Goal: Use online tool/utility: Use online tool/utility

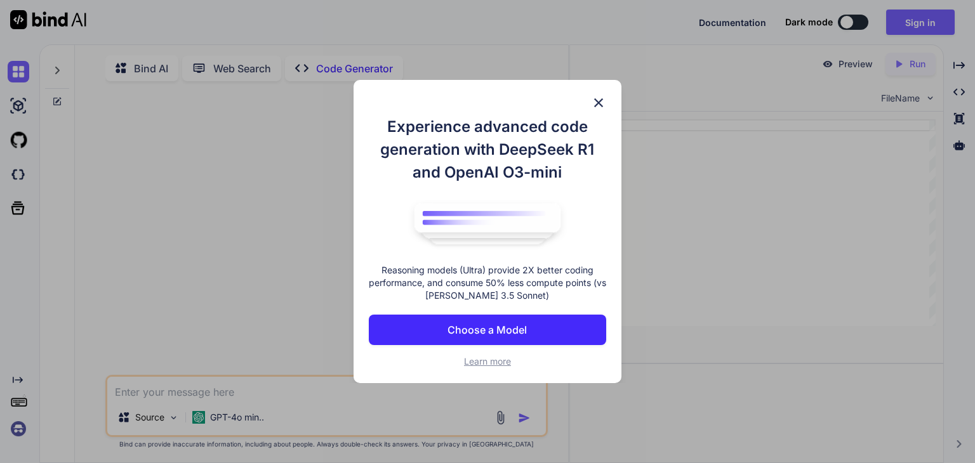
click at [602, 103] on img at bounding box center [598, 102] width 15 height 15
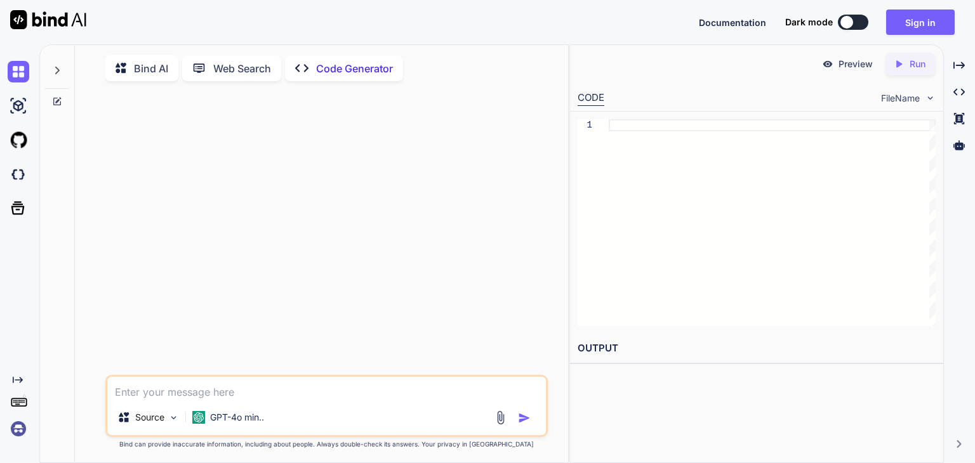
type textarea "x"
click at [320, 392] on textarea at bounding box center [326, 388] width 439 height 23
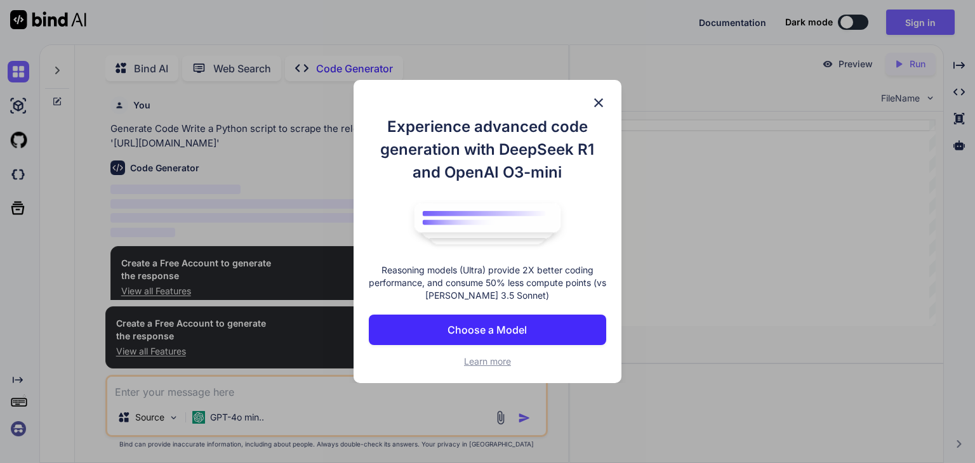
scroll to position [4, 0]
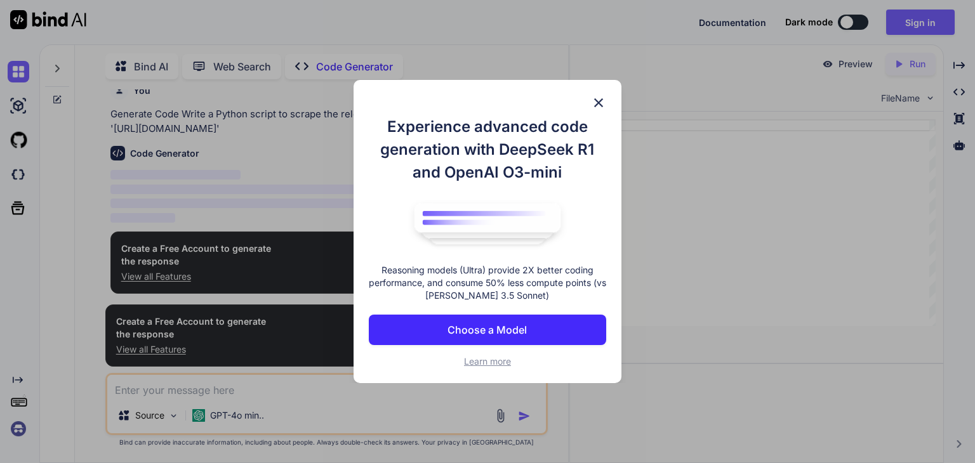
click at [604, 102] on img at bounding box center [598, 102] width 15 height 15
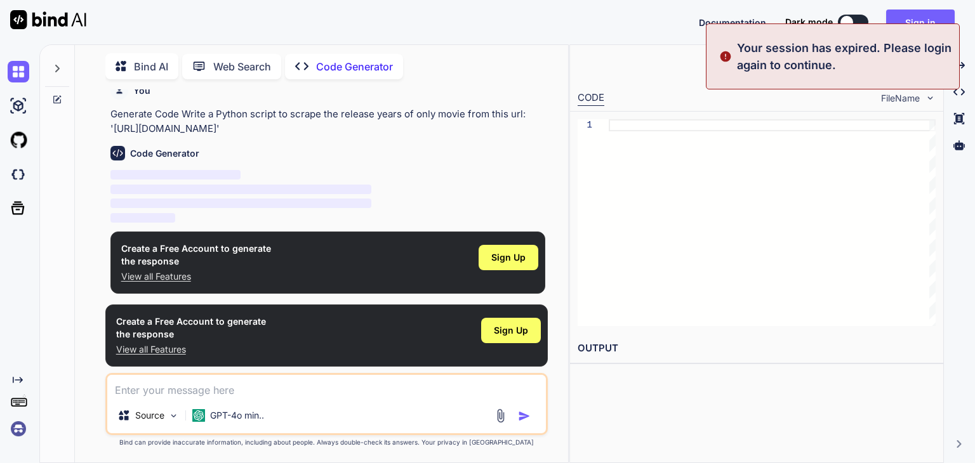
type textarea "x"
